Goal: Navigation & Orientation: Find specific page/section

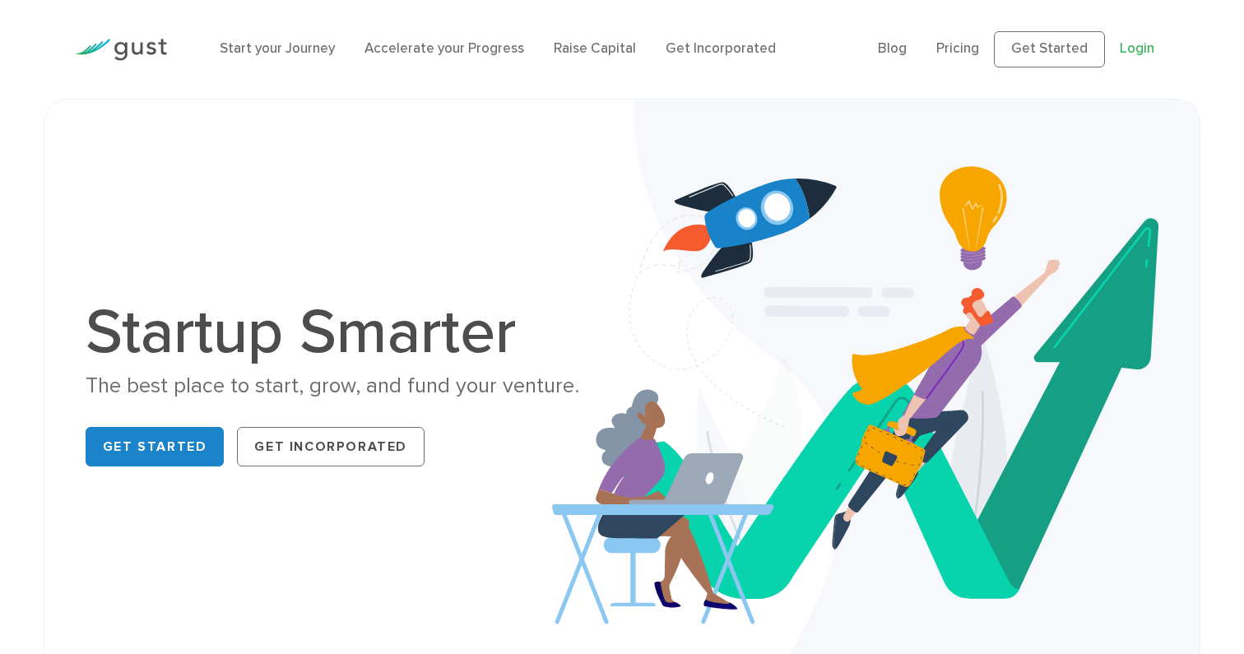
click at [1128, 50] on link "Login" at bounding box center [1136, 48] width 35 height 16
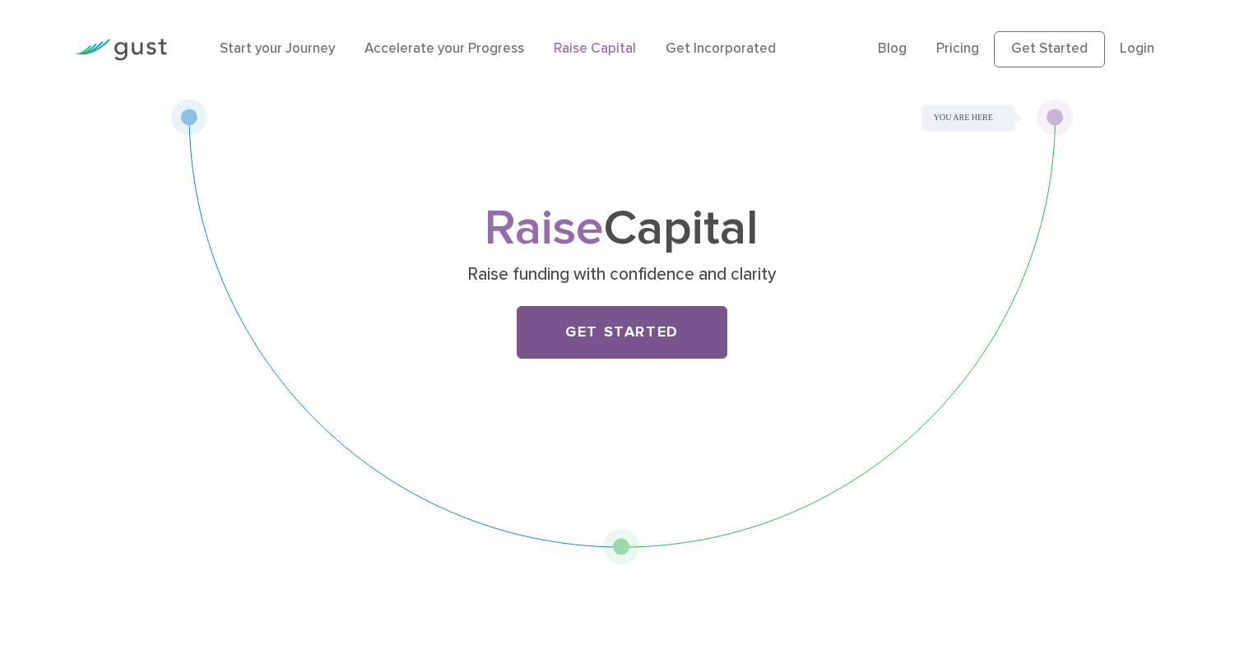
click at [611, 337] on link "Get Started" at bounding box center [622, 332] width 211 height 53
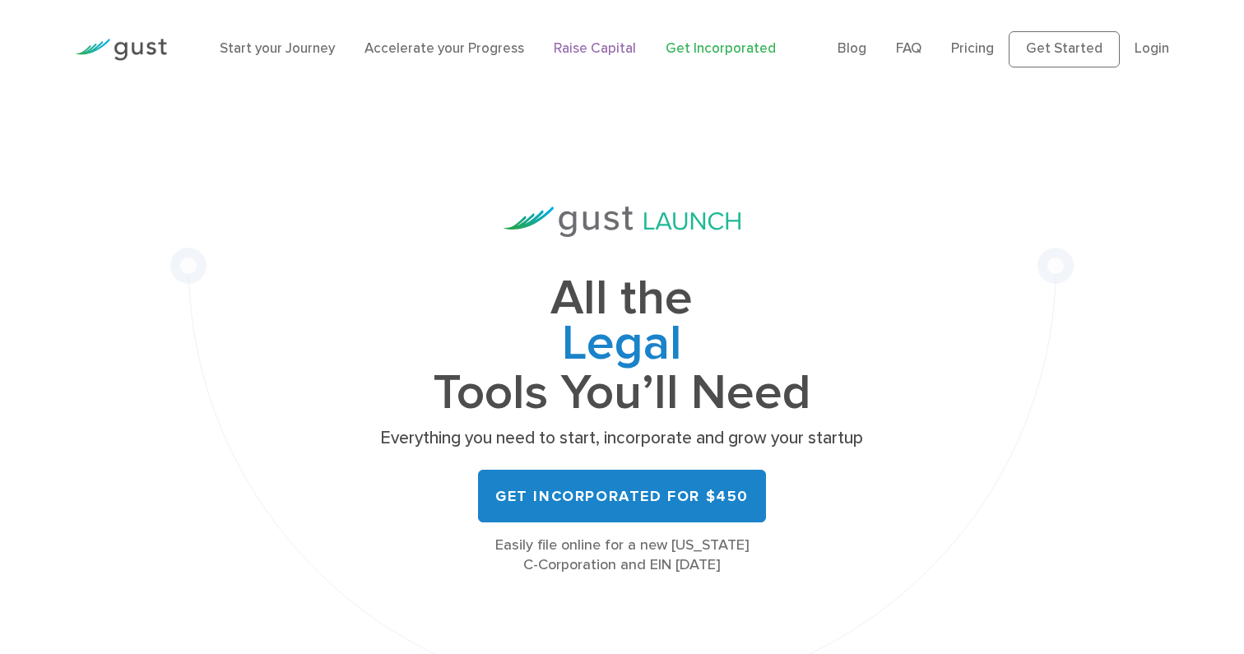
click at [577, 45] on link "Raise Capital" at bounding box center [595, 48] width 82 height 16
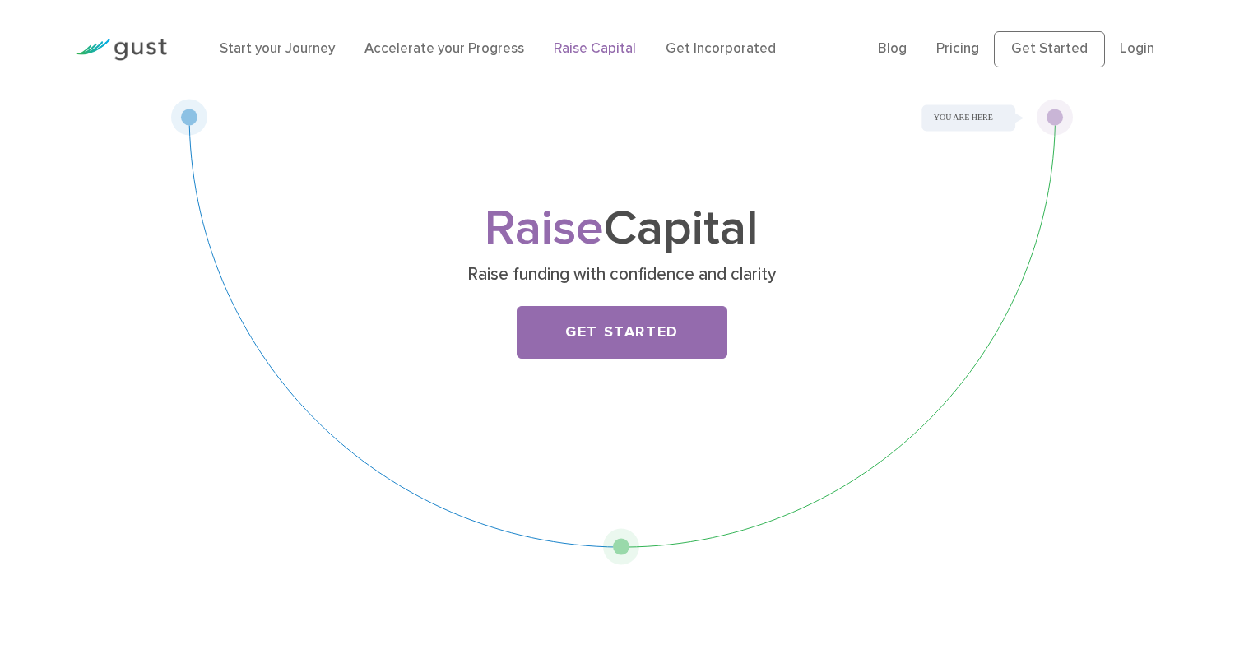
click at [487, 58] on li "Accelerate your Progress" at bounding box center [444, 49] width 160 height 21
click at [482, 49] on link "Accelerate your Progress" at bounding box center [444, 48] width 160 height 16
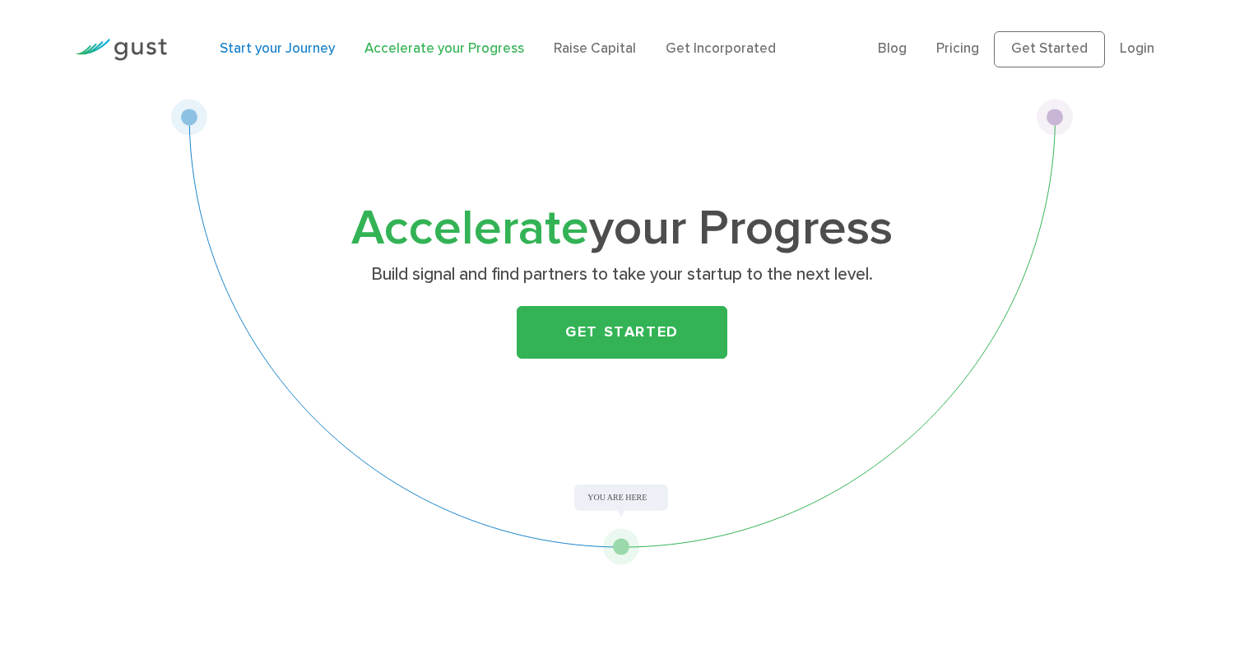
click at [290, 49] on link "Start your Journey" at bounding box center [277, 48] width 115 height 16
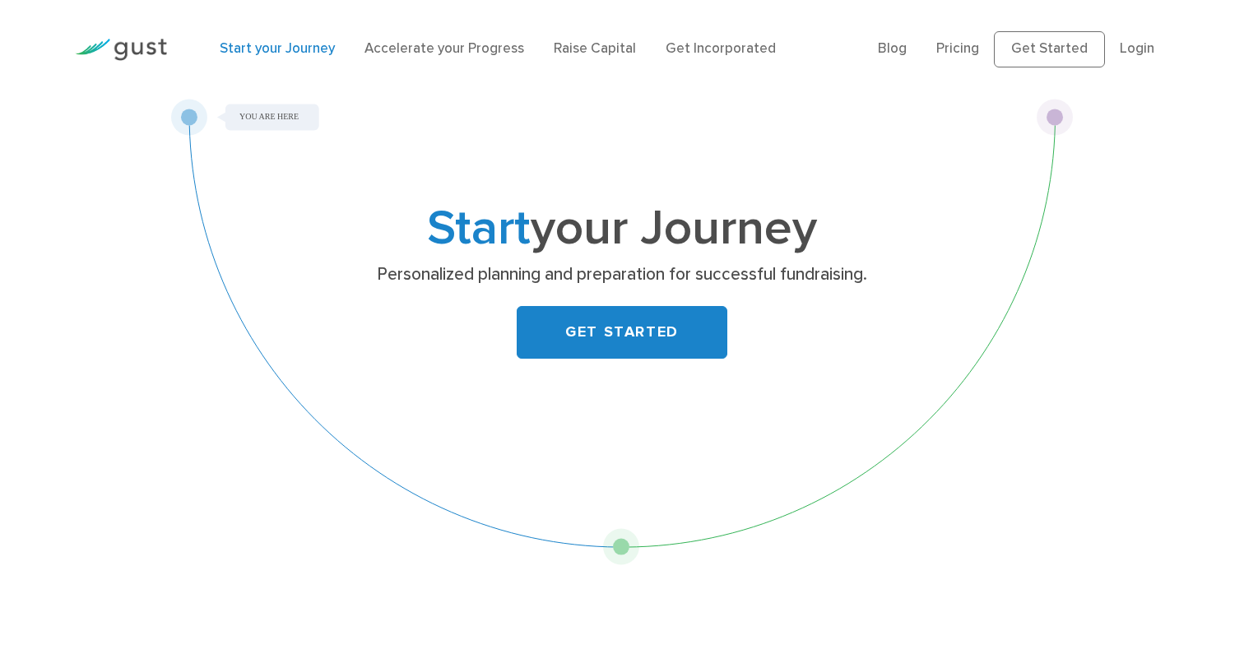
click at [127, 49] on img at bounding box center [121, 50] width 92 height 22
